Goal: Task Accomplishment & Management: Use online tool/utility

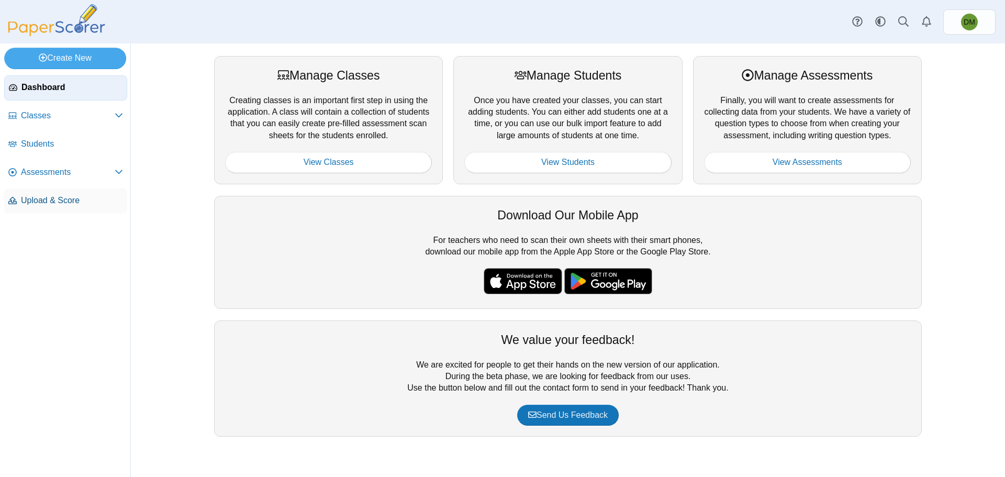
click at [87, 206] on span "Upload & Score" at bounding box center [72, 201] width 102 height 12
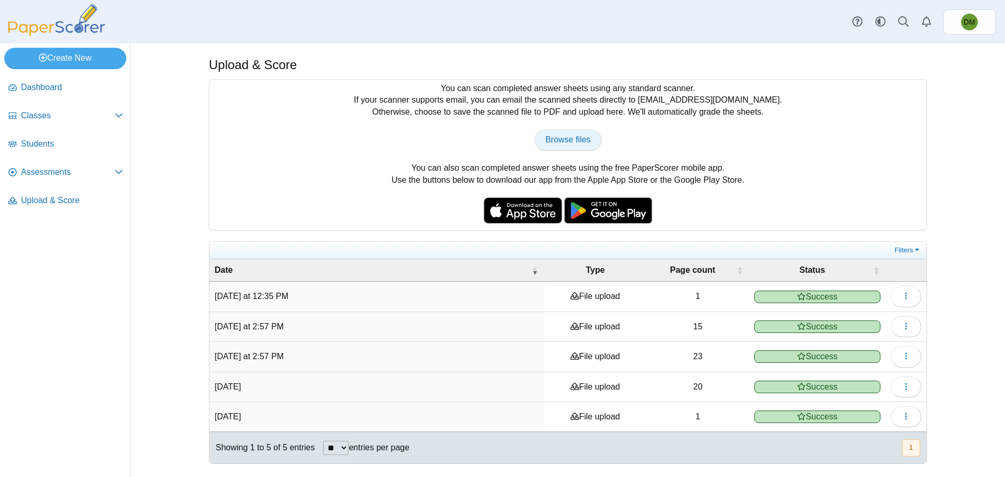
click at [571, 137] on span "Browse files" at bounding box center [567, 139] width 45 height 9
type input "**********"
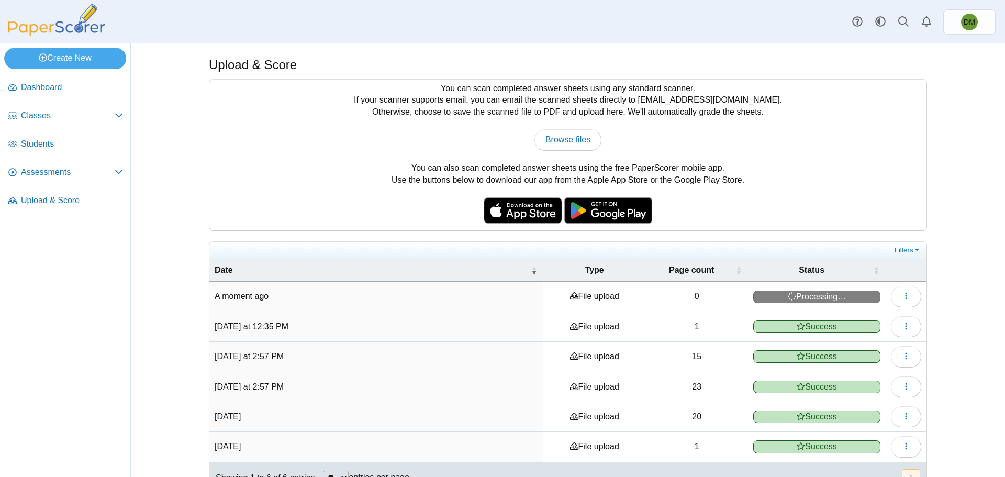
scroll to position [27, 0]
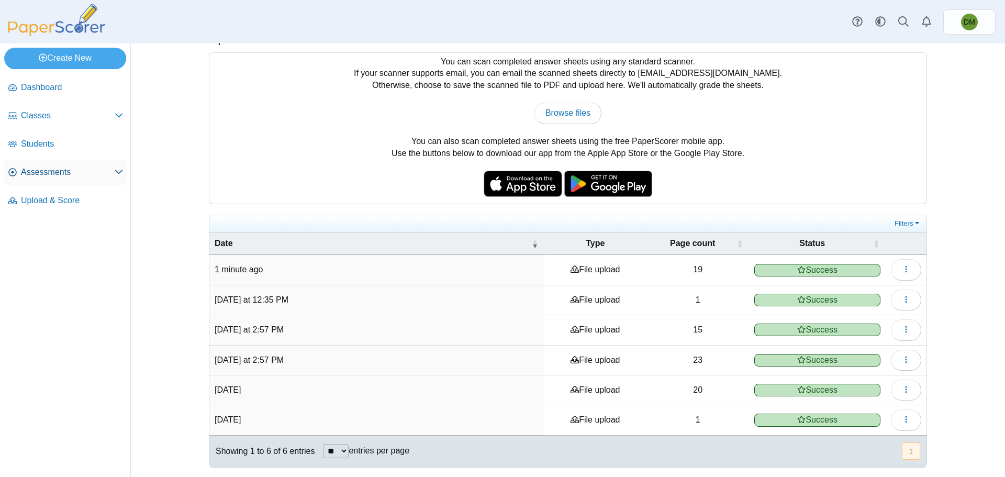
click at [96, 173] on span "Assessments" at bounding box center [68, 172] width 94 height 12
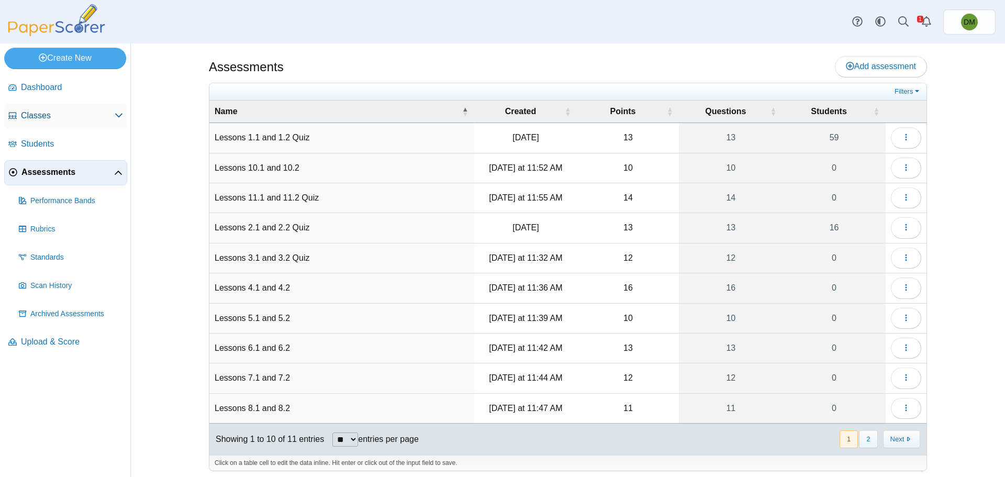
click at [93, 124] on link "Classes" at bounding box center [65, 116] width 123 height 25
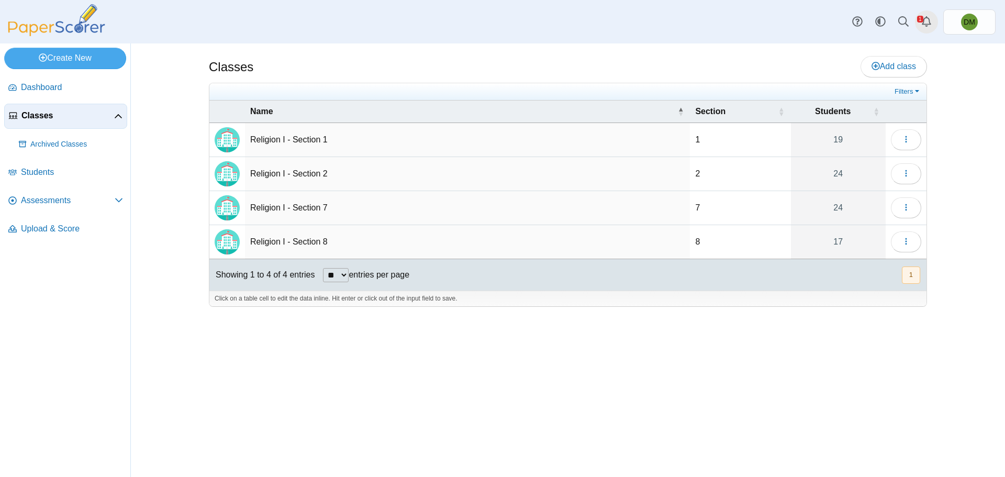
drag, startPoint x: 917, startPoint y: 30, endPoint x: 927, endPoint y: 22, distance: 12.3
click at [917, 30] on div "Style variation System Light Dark DM" at bounding box center [920, 21] width 150 height 25
click at [927, 22] on icon "Alerts" at bounding box center [926, 21] width 10 height 10
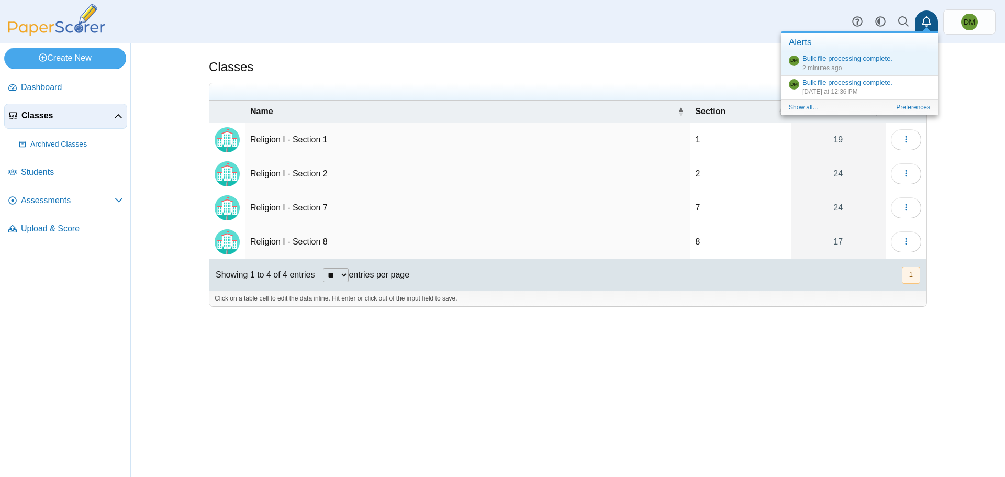
click at [997, 71] on div "Classes Add class 1" at bounding box center [568, 259] width 874 height 433
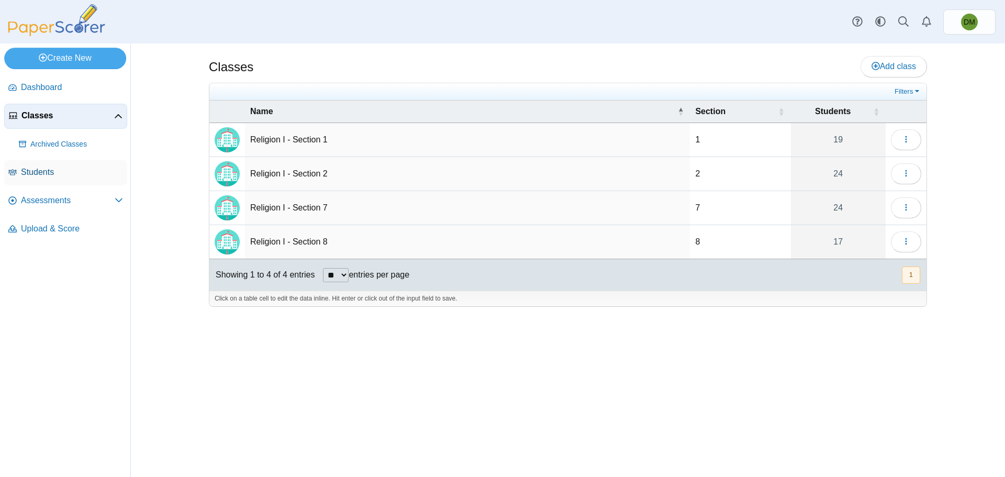
click at [34, 179] on link "Students" at bounding box center [65, 172] width 123 height 25
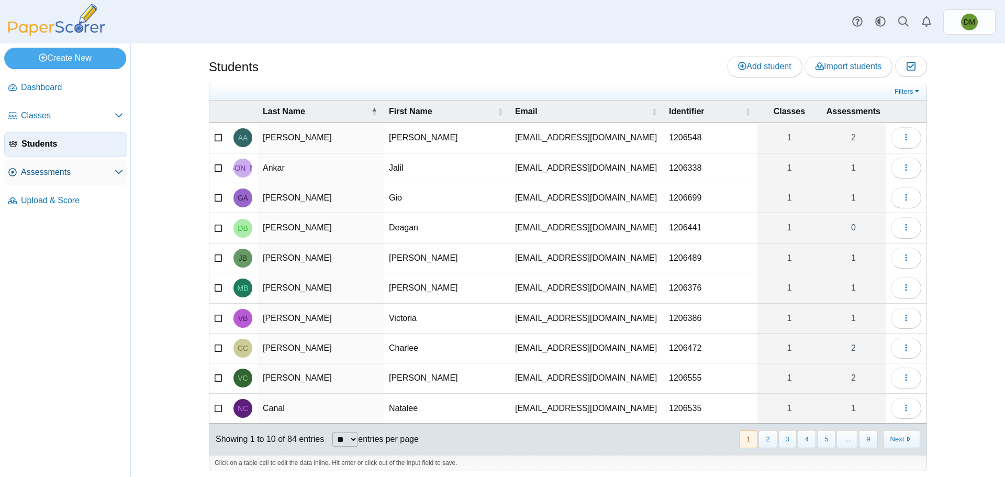
click at [64, 182] on link "Assessments" at bounding box center [65, 172] width 123 height 25
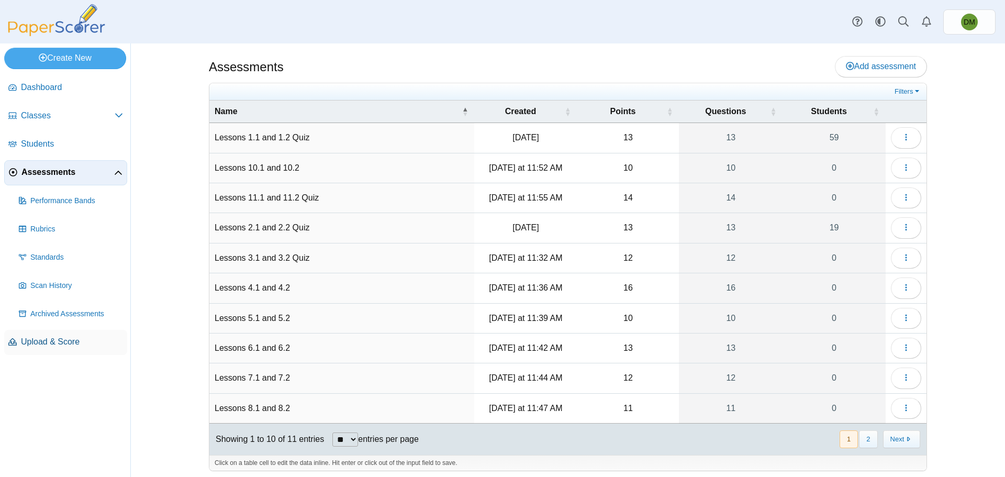
click at [51, 342] on span "Upload & Score" at bounding box center [72, 342] width 102 height 12
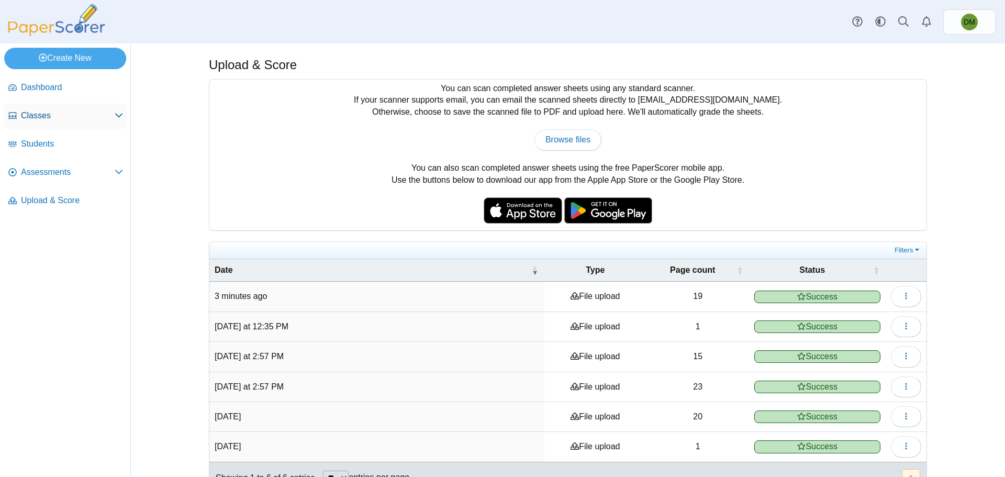
click at [112, 114] on span "Classes" at bounding box center [68, 116] width 94 height 12
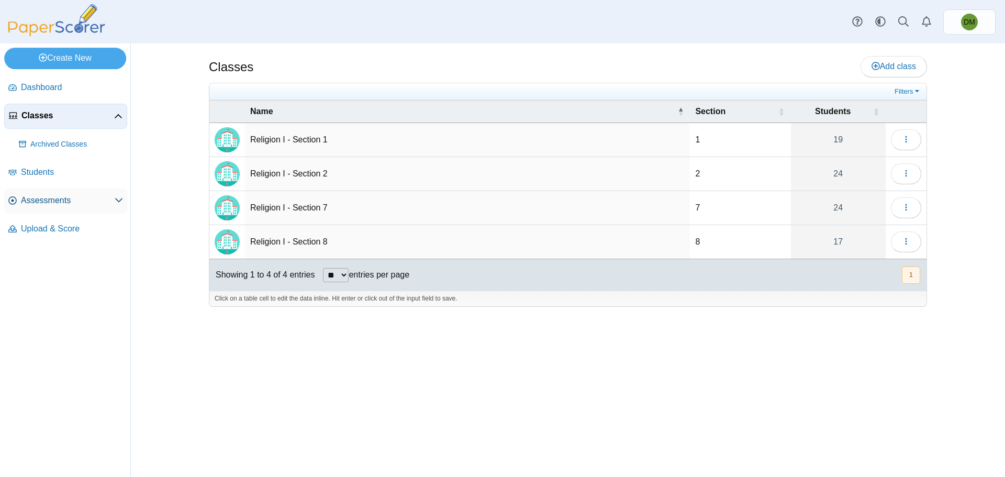
click at [73, 208] on link "Assessments" at bounding box center [65, 200] width 123 height 25
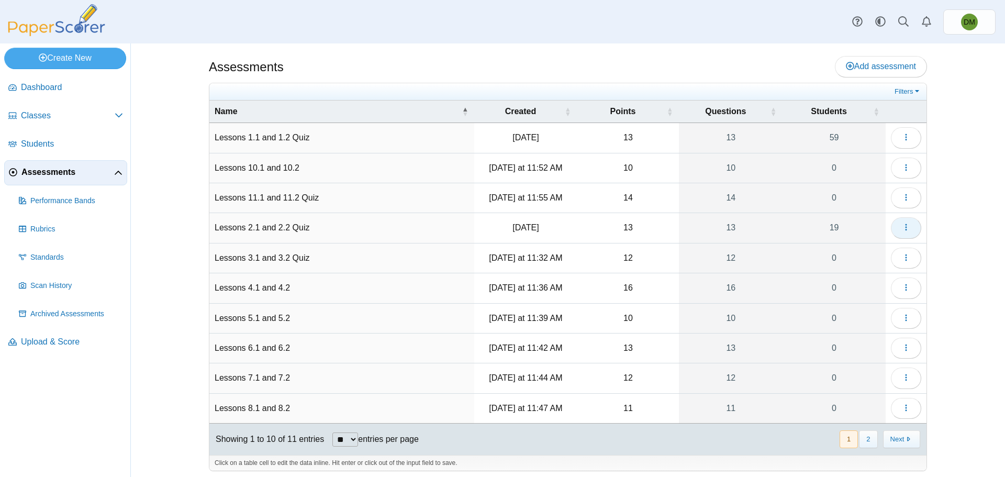
click at [895, 229] on button "button" at bounding box center [905, 227] width 30 height 21
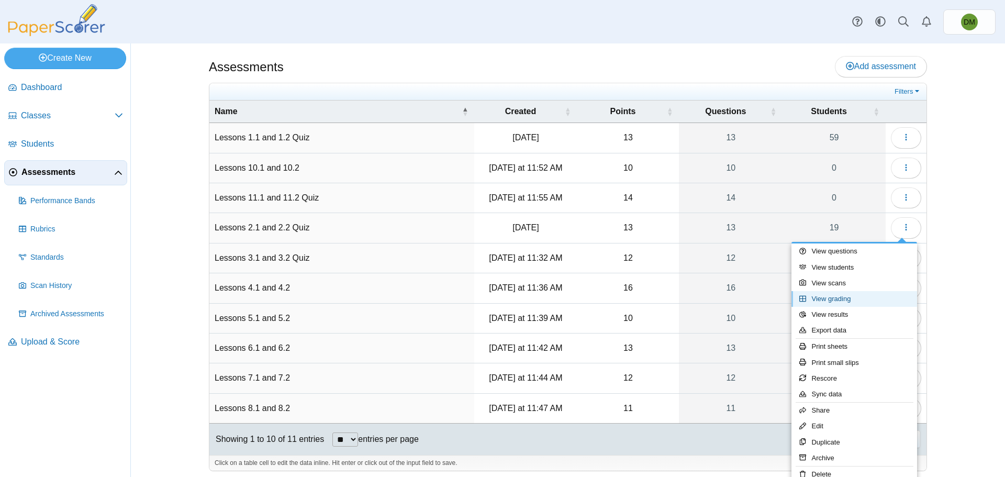
click at [851, 304] on link "View grading" at bounding box center [854, 299] width 126 height 16
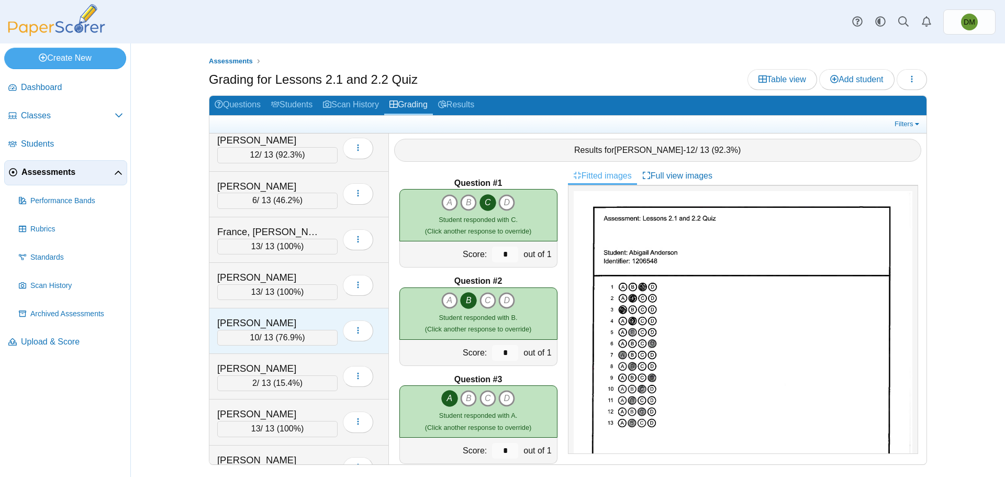
scroll to position [262, 0]
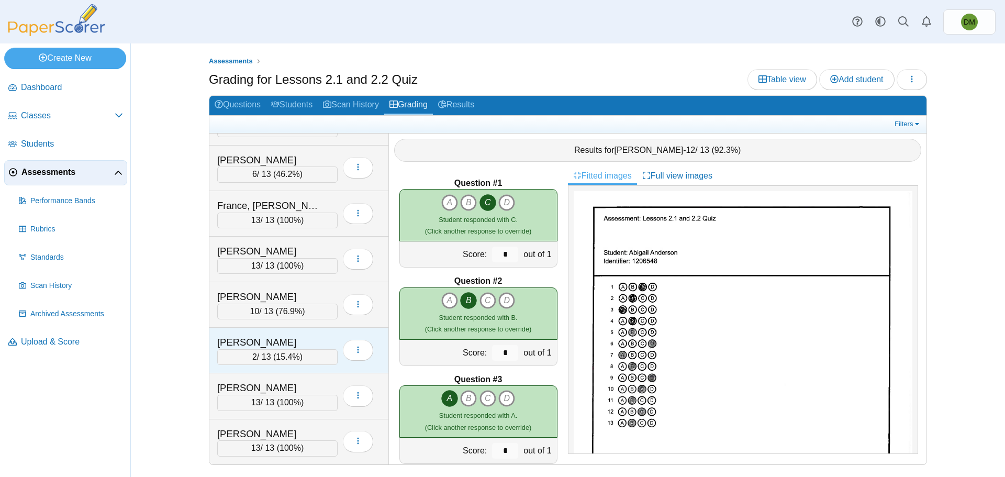
click at [317, 357] on div "2 / 13 ( 15.4% )" at bounding box center [277, 357] width 120 height 16
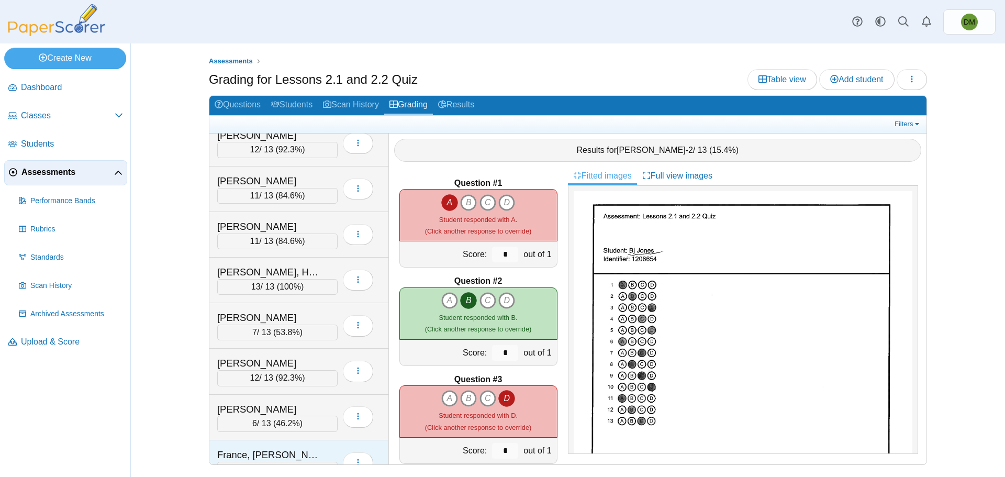
scroll to position [0, 0]
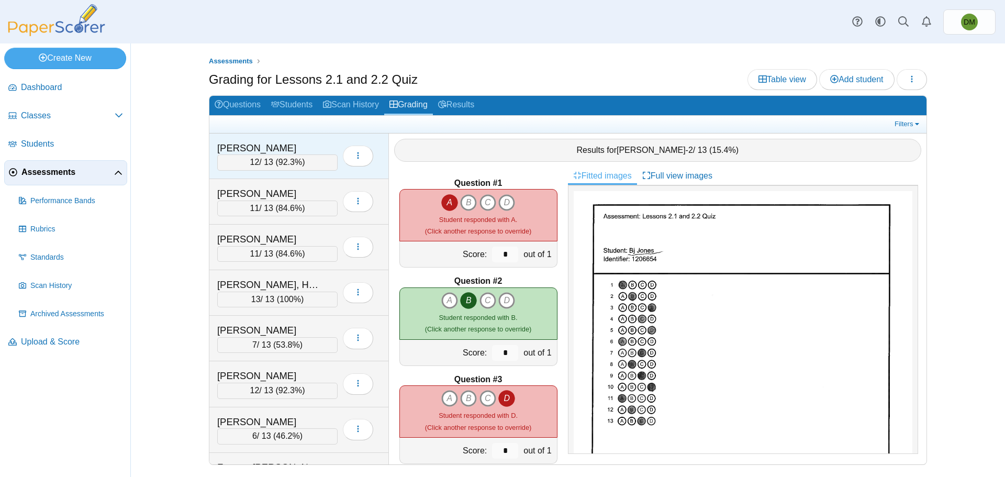
click at [290, 174] on div "[PERSON_NAME] 12 / 13 ( 92.3% ) Loading…" at bounding box center [298, 156] width 179 height 46
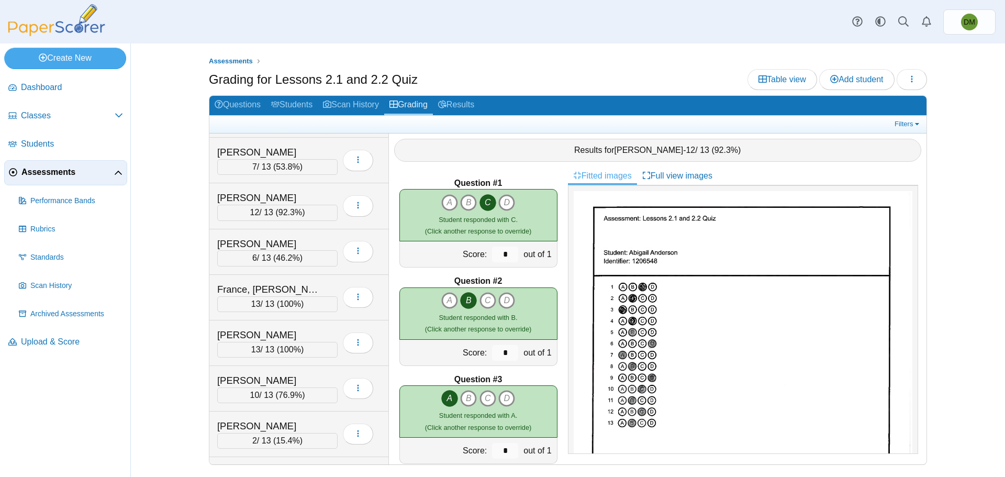
scroll to position [471, 0]
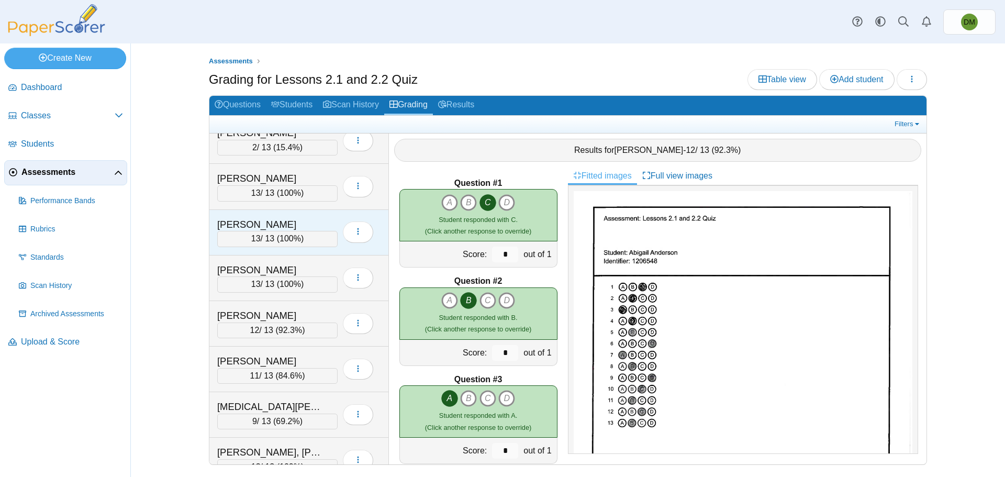
click at [298, 227] on div "[PERSON_NAME]" at bounding box center [269, 225] width 105 height 14
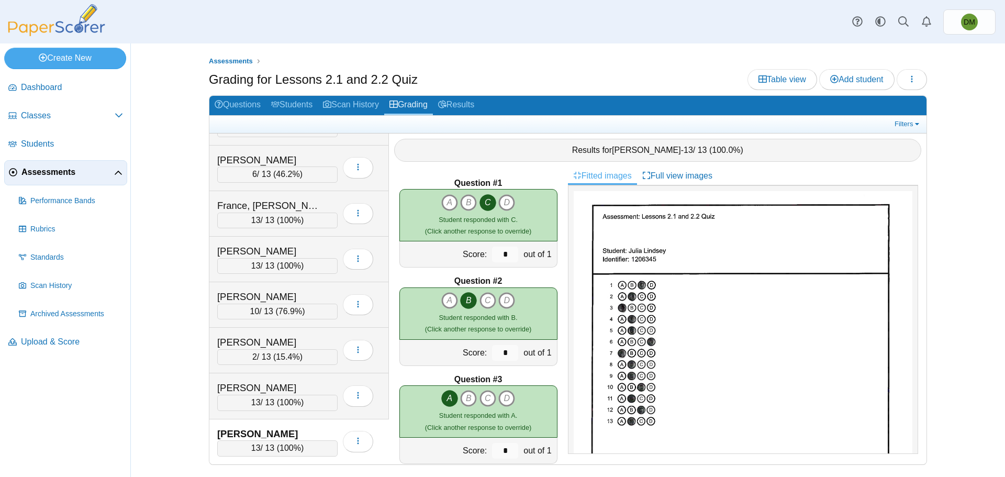
scroll to position [209, 0]
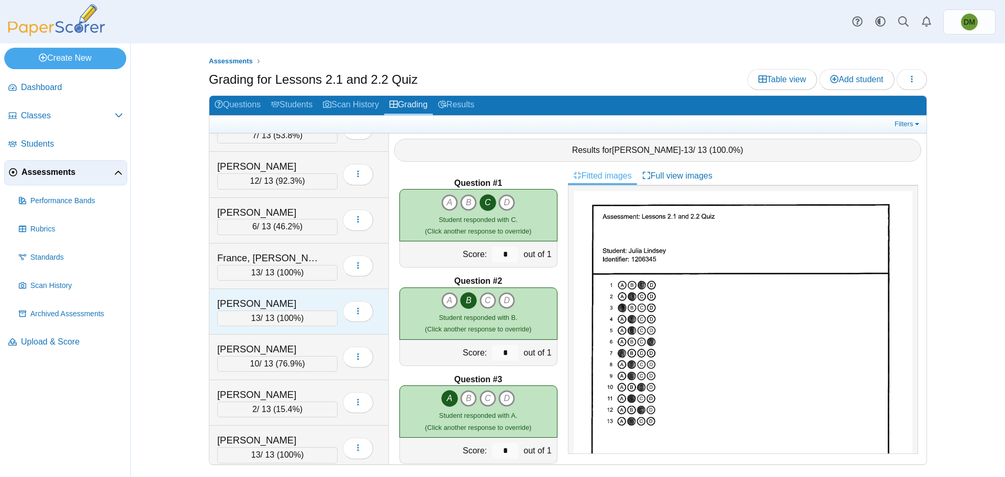
click at [307, 313] on div "13 / 13 ( 100% )" at bounding box center [277, 318] width 120 height 16
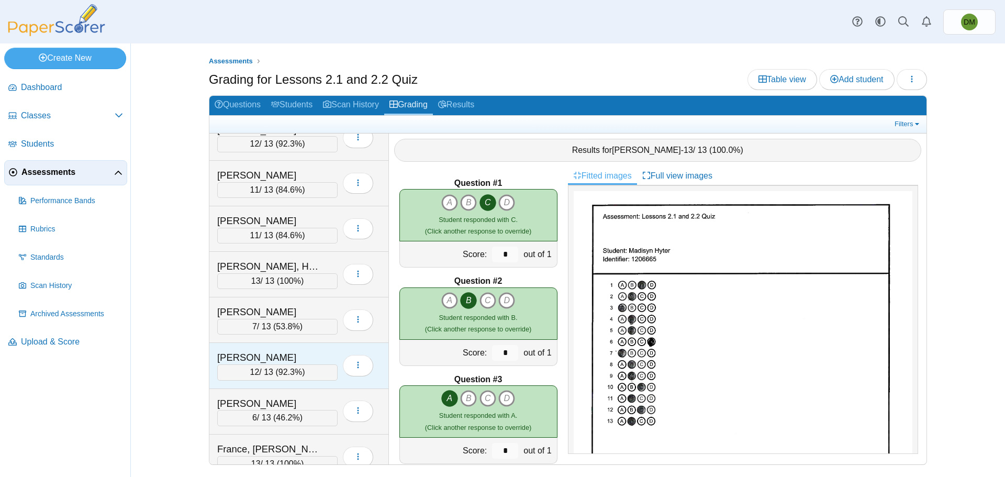
scroll to position [0, 0]
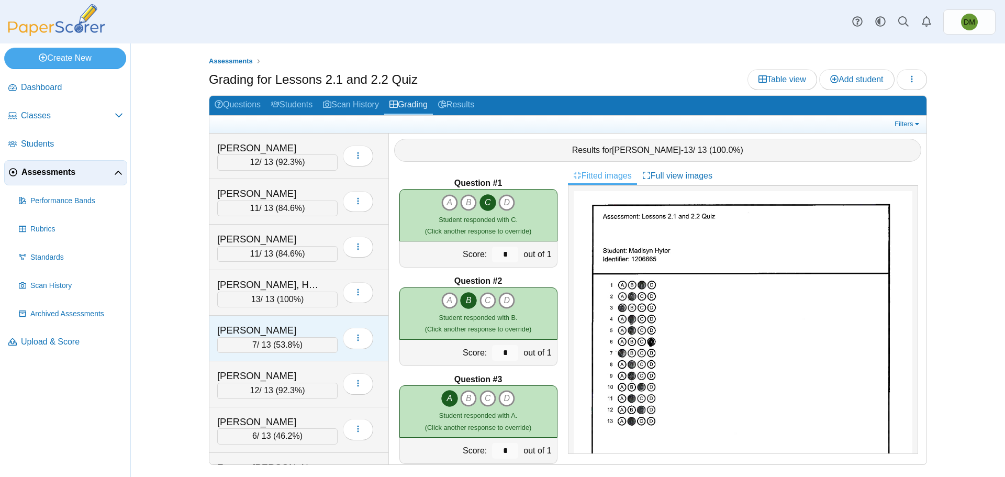
click at [306, 337] on div "7 / 13 ( 53.8% )" at bounding box center [277, 345] width 120 height 16
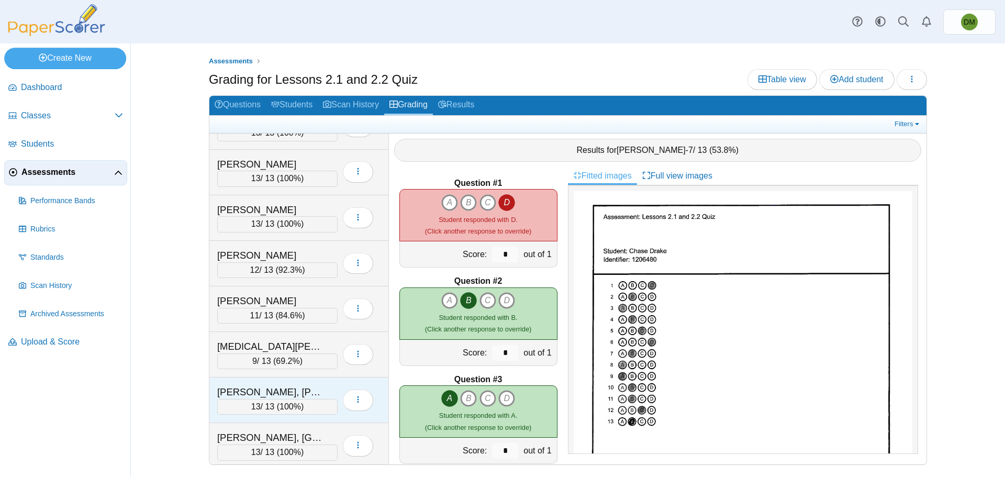
scroll to position [535, 0]
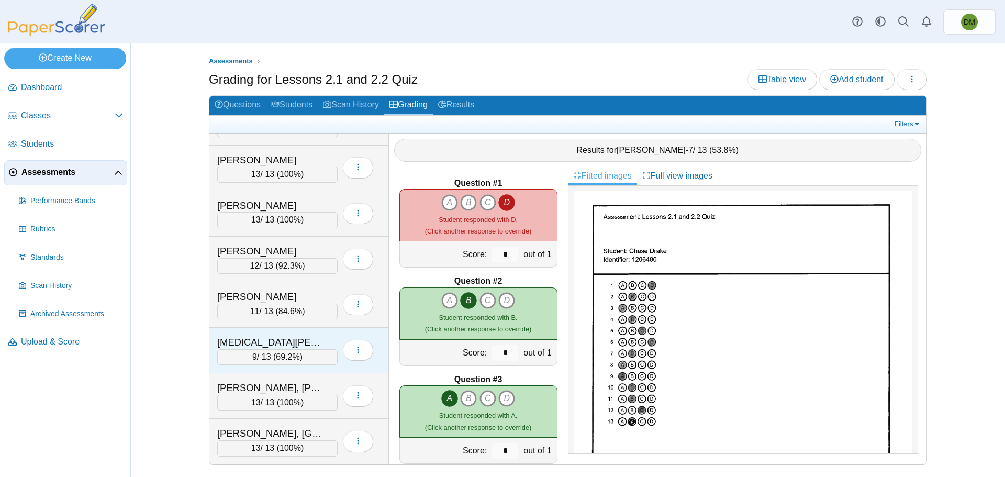
click at [301, 360] on div "9 / 13 ( 69.2% )" at bounding box center [277, 357] width 120 height 16
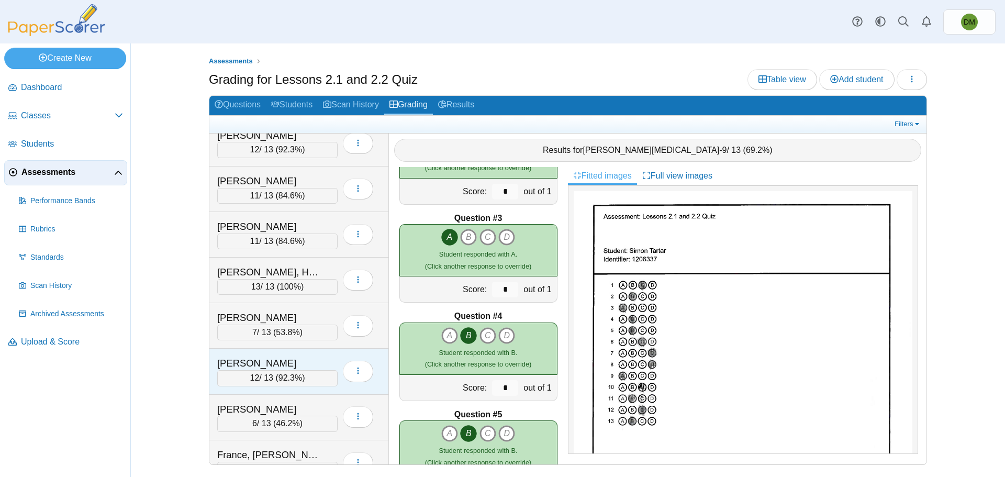
scroll to position [12, 0]
click at [279, 241] on div "11 / 13 ( 84.6% )" at bounding box center [277, 242] width 120 height 16
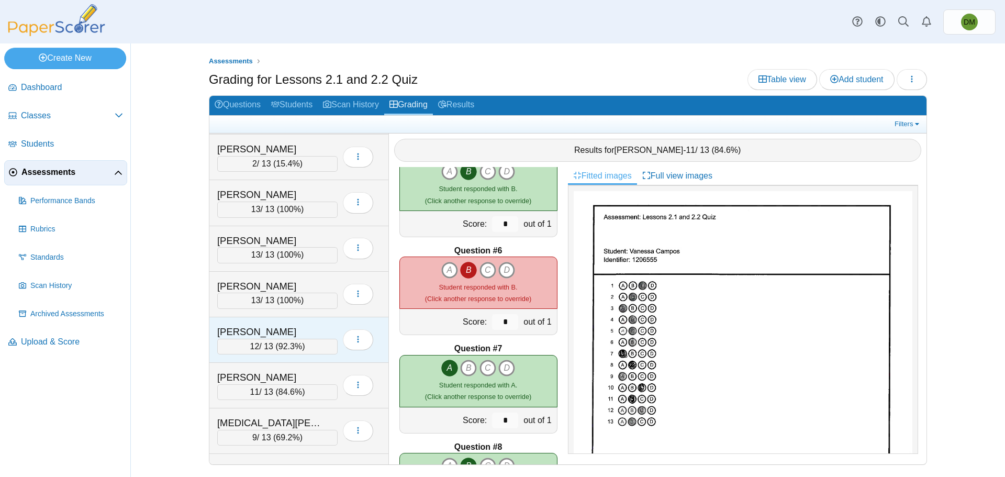
scroll to position [431, 0]
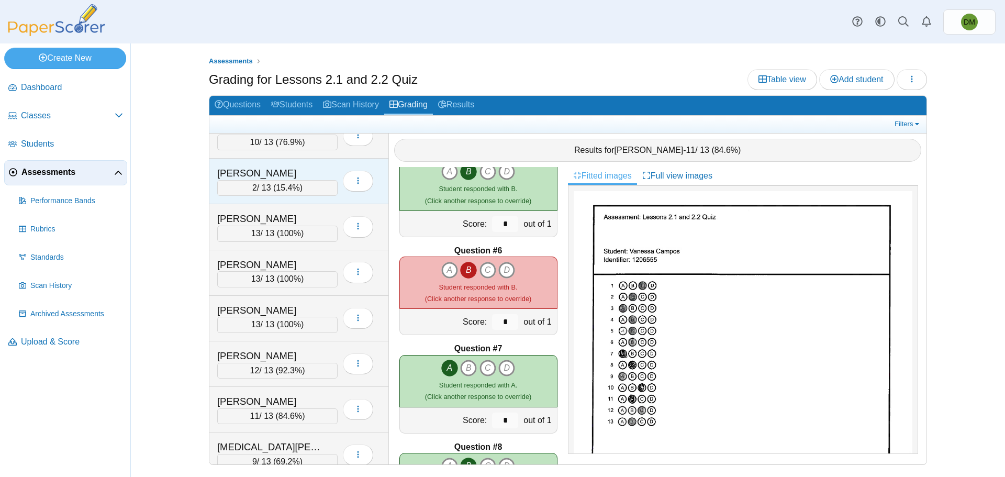
click at [276, 180] on div "2 / 13 ( 15.4% )" at bounding box center [277, 188] width 120 height 16
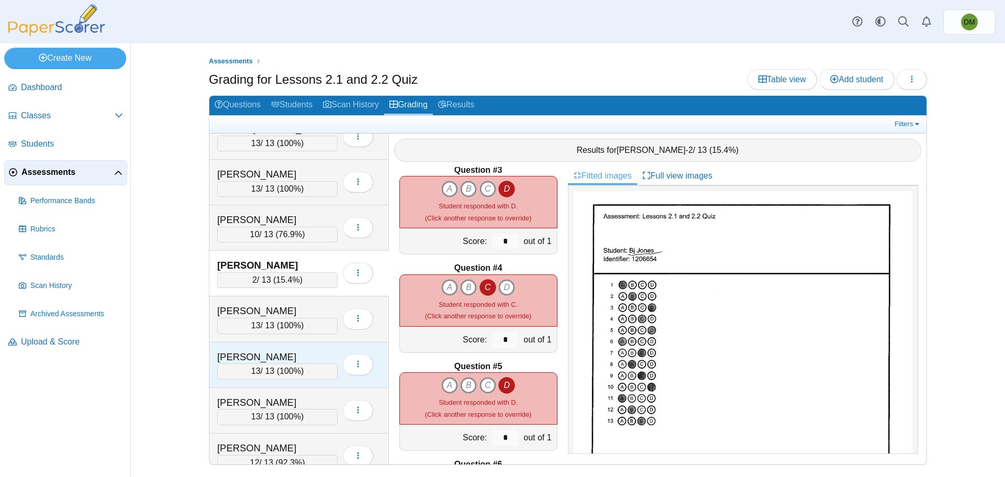
scroll to position [326, 0]
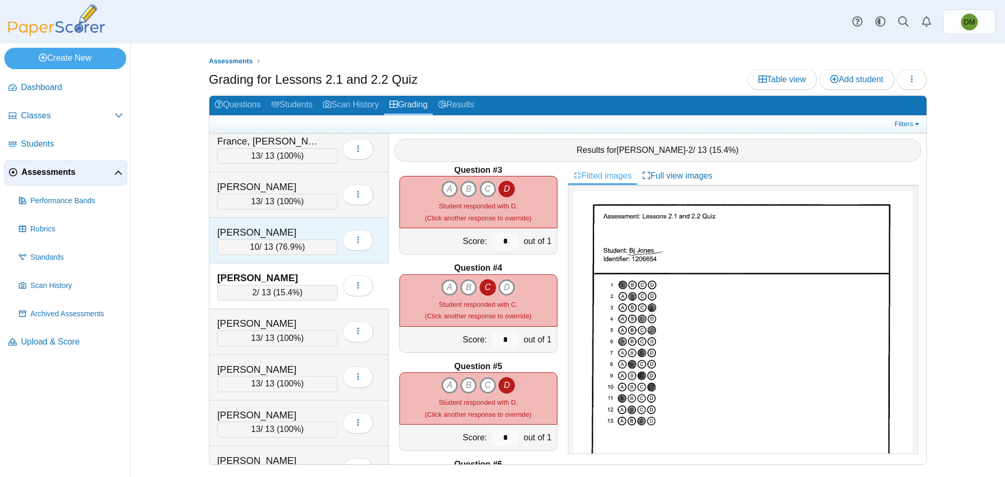
click at [309, 253] on div "10 / 13 ( 76.9% )" at bounding box center [277, 247] width 120 height 16
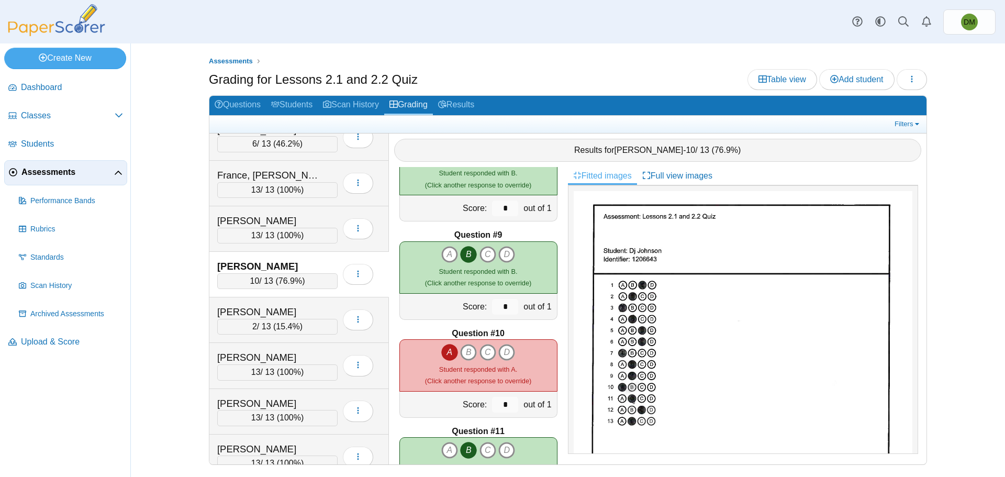
scroll to position [274, 0]
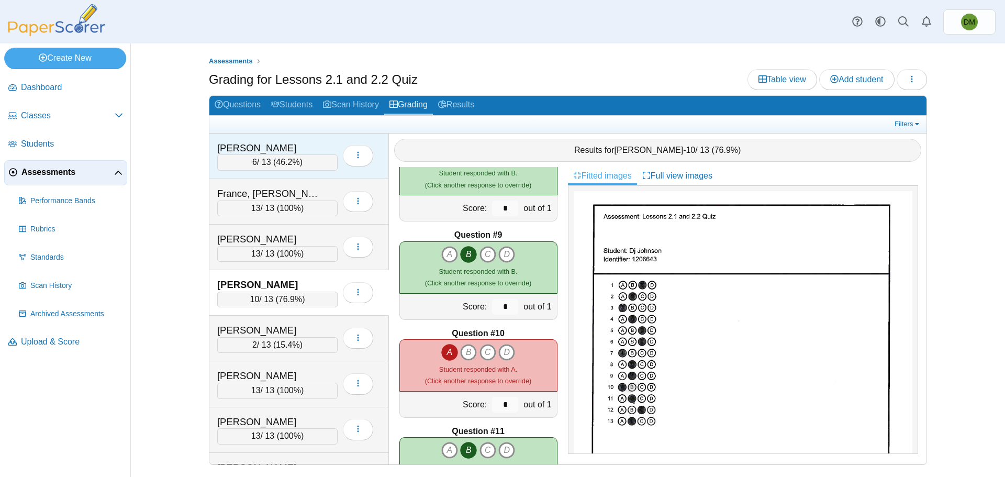
click at [278, 168] on div "6 / 13 ( 46.2% )" at bounding box center [277, 162] width 120 height 16
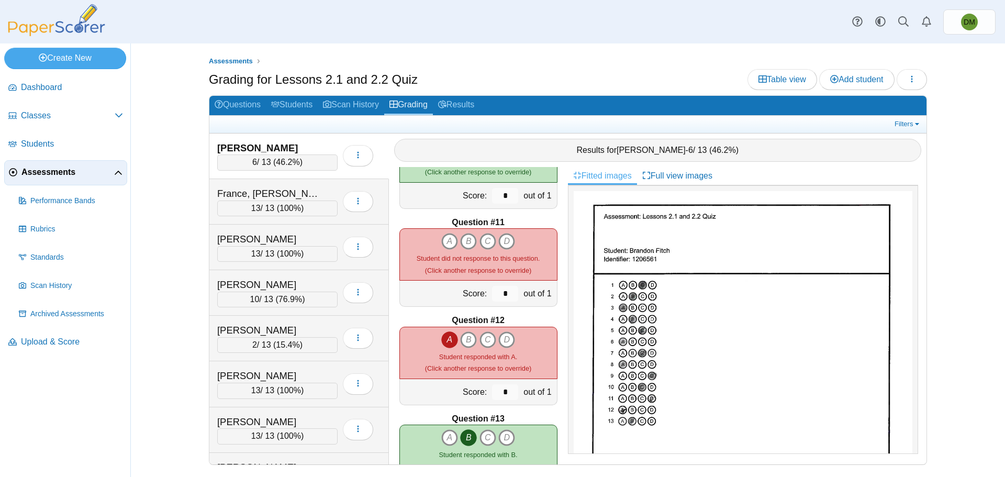
scroll to position [942, 0]
click at [498, 244] on icon "D" at bounding box center [506, 240] width 17 height 17
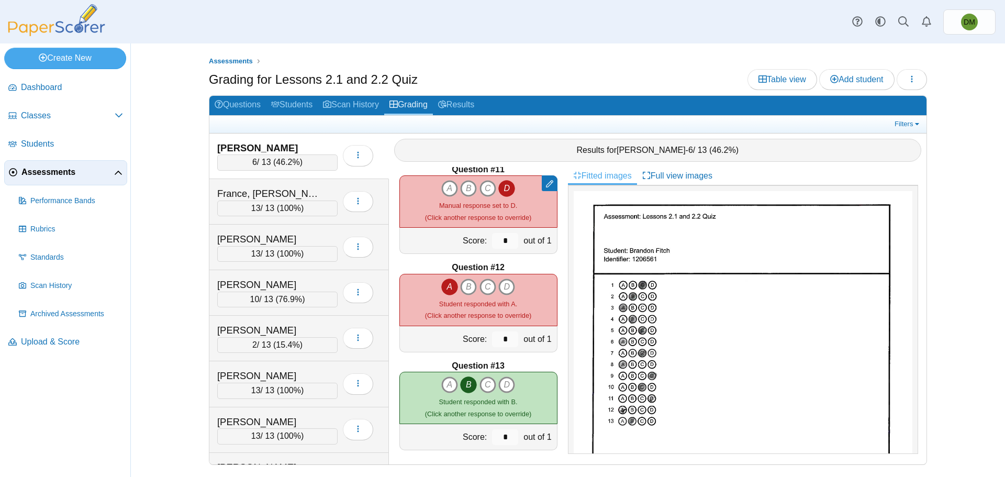
scroll to position [998, 0]
